Goal: Transaction & Acquisition: Purchase product/service

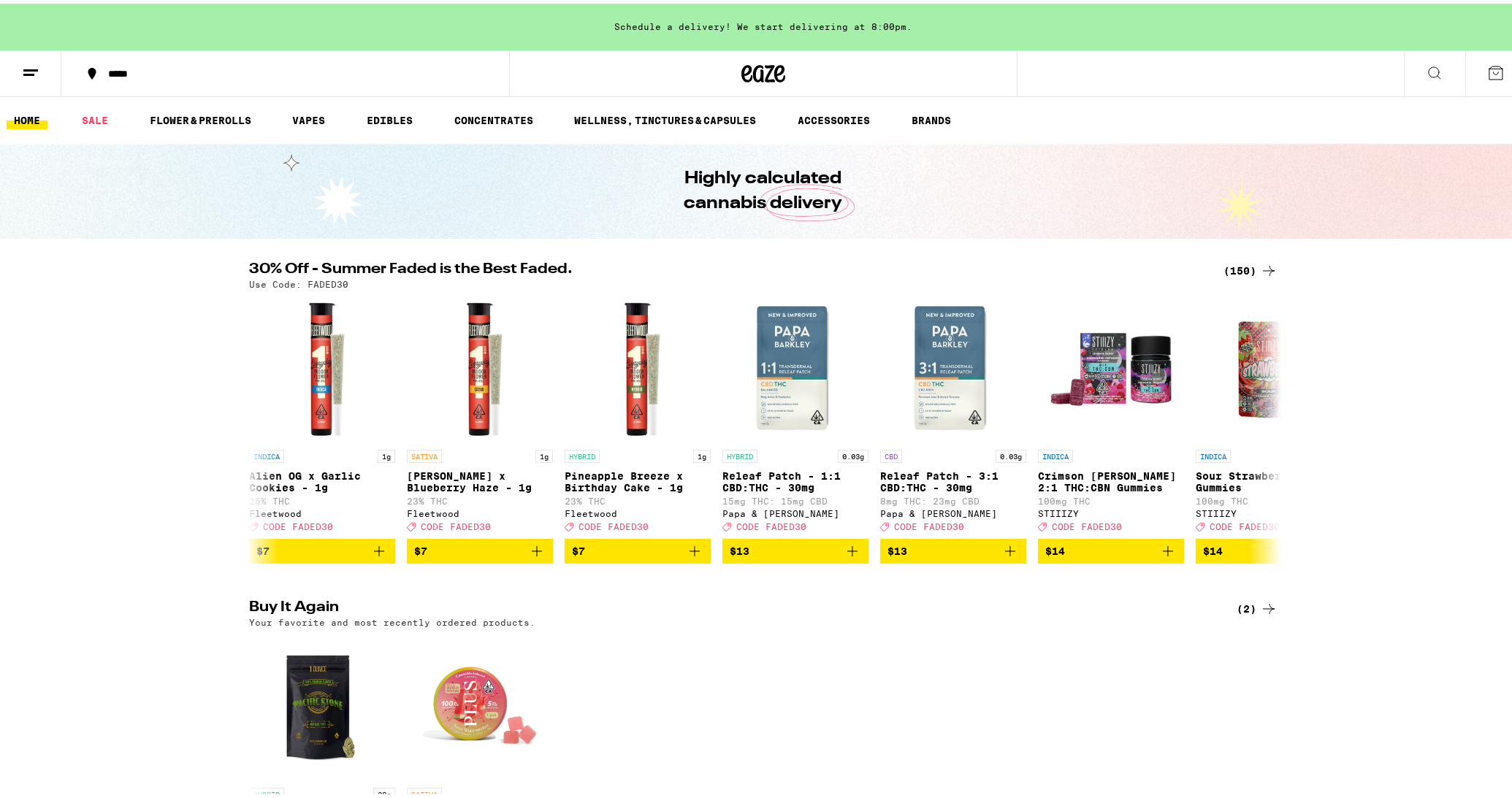
scroll to position [1070, 0]
